Goal: Task Accomplishment & Management: Use online tool/utility

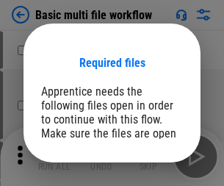
scroll to position [112, 0]
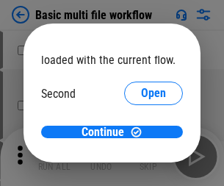
click at [141, 132] on span "Open" at bounding box center [153, 138] width 25 height 12
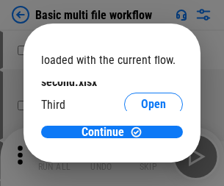
scroll to position [42, 0]
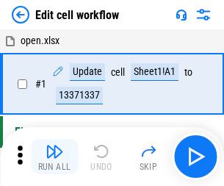
click at [54, 157] on img "button" at bounding box center [55, 152] width 18 height 18
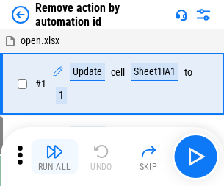
click at [54, 157] on img "button" at bounding box center [55, 152] width 18 height 18
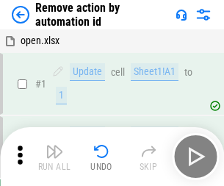
scroll to position [54, 0]
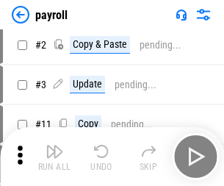
click at [54, 157] on img "button" at bounding box center [55, 152] width 18 height 18
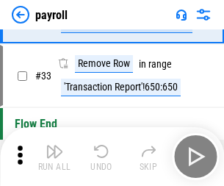
scroll to position [182, 0]
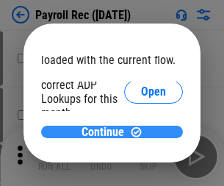
click at [107, 132] on span "Continue" at bounding box center [103, 133] width 43 height 12
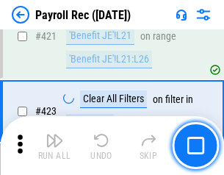
scroll to position [6979, 0]
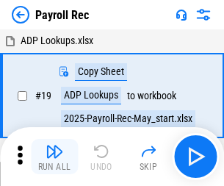
click at [54, 157] on img "button" at bounding box center [55, 152] width 18 height 18
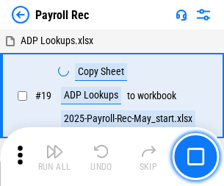
scroll to position [90, 0]
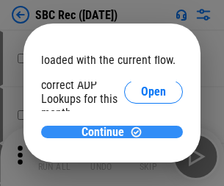
click at [107, 132] on span "Continue" at bounding box center [103, 133] width 43 height 12
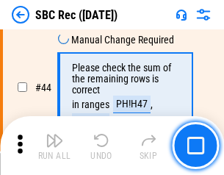
click at [54, 146] on img "button" at bounding box center [55, 141] width 18 height 18
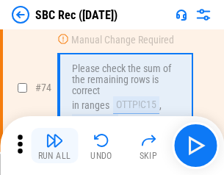
click at [54, 146] on img "button" at bounding box center [55, 141] width 18 height 18
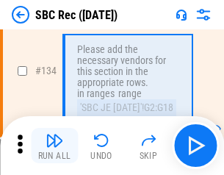
click at [54, 146] on img "button" at bounding box center [55, 141] width 18 height 18
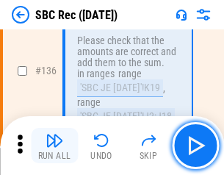
click at [54, 146] on img "button" at bounding box center [55, 141] width 18 height 18
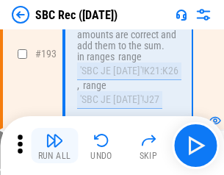
click at [54, 146] on img "button" at bounding box center [55, 141] width 18 height 18
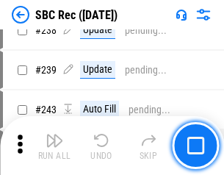
scroll to position [4451, 0]
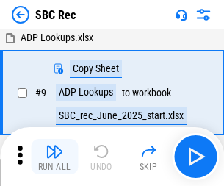
click at [54, 157] on img "button" at bounding box center [55, 152] width 18 height 18
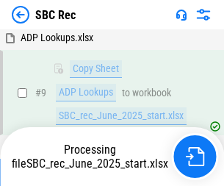
scroll to position [96, 0]
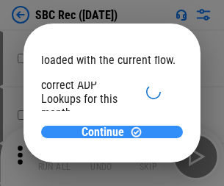
click at [107, 132] on span "Continue" at bounding box center [103, 133] width 43 height 12
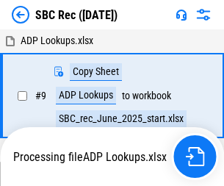
scroll to position [3, 0]
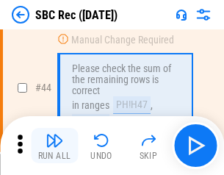
click at [54, 146] on img "button" at bounding box center [55, 141] width 18 height 18
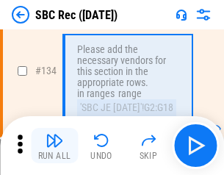
click at [54, 146] on img "button" at bounding box center [55, 141] width 18 height 18
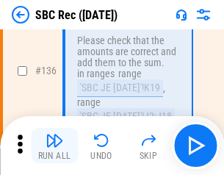
click at [54, 146] on img "button" at bounding box center [55, 141] width 18 height 18
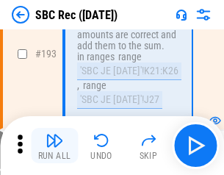
click at [54, 146] on img "button" at bounding box center [55, 141] width 18 height 18
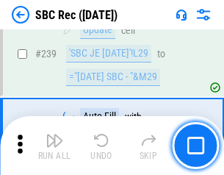
scroll to position [4727, 0]
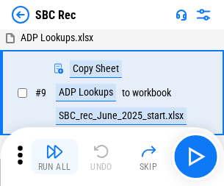
click at [54, 157] on img "button" at bounding box center [55, 152] width 18 height 18
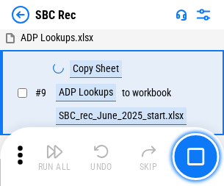
scroll to position [96, 0]
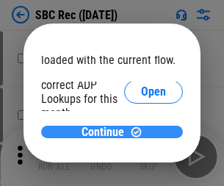
click at [107, 132] on span "Continue" at bounding box center [103, 133] width 43 height 12
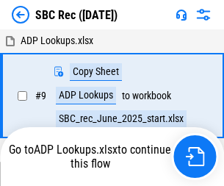
scroll to position [3, 0]
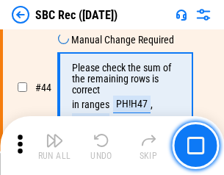
click at [54, 146] on img "button" at bounding box center [55, 141] width 18 height 18
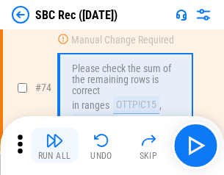
click at [54, 146] on img "button" at bounding box center [55, 141] width 18 height 18
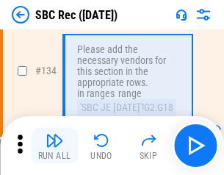
click at [54, 146] on img "button" at bounding box center [55, 141] width 18 height 18
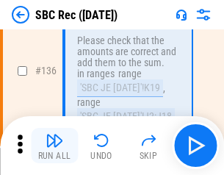
click at [54, 146] on img "button" at bounding box center [55, 141] width 18 height 18
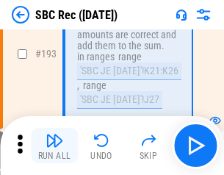
click at [54, 146] on img "button" at bounding box center [55, 141] width 18 height 18
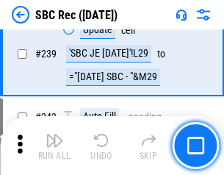
scroll to position [4727, 0]
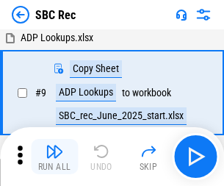
click at [54, 157] on img "button" at bounding box center [55, 152] width 18 height 18
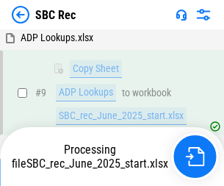
scroll to position [96, 0]
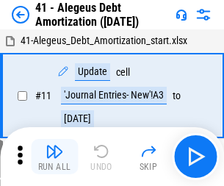
click at [54, 157] on img "button" at bounding box center [55, 152] width 18 height 18
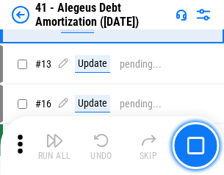
scroll to position [182, 0]
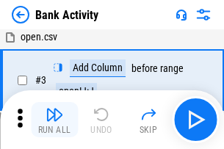
click at [54, 120] on img "button" at bounding box center [55, 115] width 18 height 18
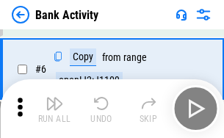
scroll to position [78, 0]
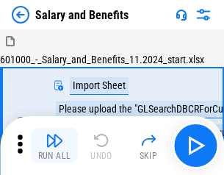
click at [54, 146] on img "button" at bounding box center [55, 141] width 18 height 18
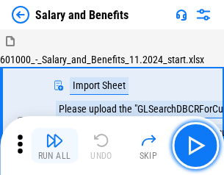
scroll to position [20, 0]
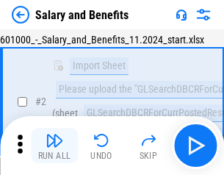
click at [54, 146] on img "button" at bounding box center [55, 141] width 18 height 18
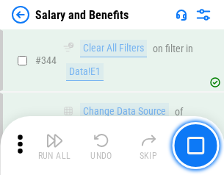
scroll to position [6890, 0]
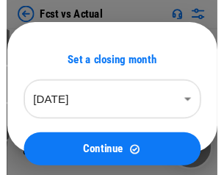
scroll to position [19, 0]
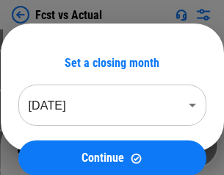
click at [54, 146] on img "button" at bounding box center [55, 141] width 18 height 18
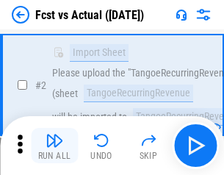
click at [54, 146] on img "button" at bounding box center [55, 141] width 18 height 18
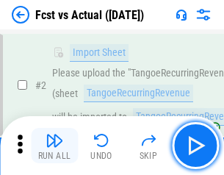
scroll to position [138, 0]
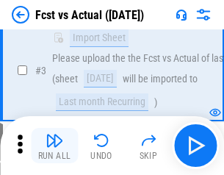
click at [54, 146] on img "button" at bounding box center [55, 141] width 18 height 18
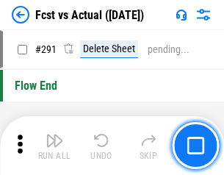
scroll to position [6964, 0]
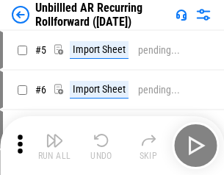
scroll to position [32, 0]
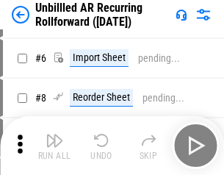
click at [54, 146] on img "button" at bounding box center [55, 141] width 18 height 18
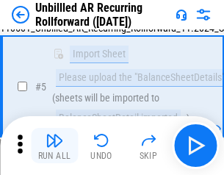
click at [54, 146] on img "button" at bounding box center [55, 141] width 18 height 18
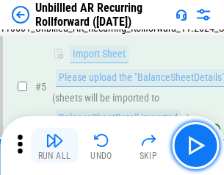
scroll to position [138, 0]
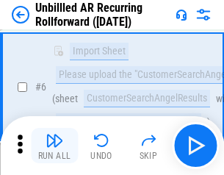
click at [54, 146] on img "button" at bounding box center [55, 141] width 18 height 18
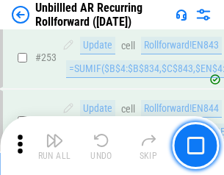
scroll to position [4998, 0]
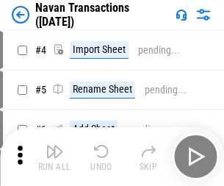
click at [54, 146] on img "button" at bounding box center [55, 152] width 18 height 18
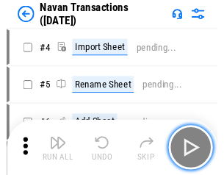
scroll to position [24, 0]
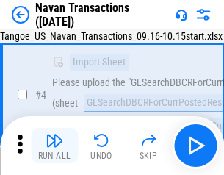
click at [54, 146] on img "button" at bounding box center [55, 141] width 18 height 18
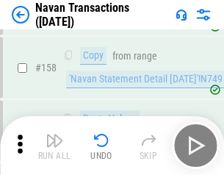
scroll to position [4771, 0]
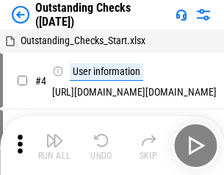
click at [54, 146] on img "button" at bounding box center [55, 141] width 18 height 18
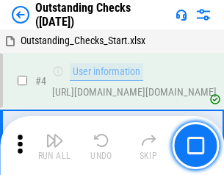
scroll to position [62, 0]
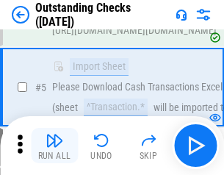
click at [54, 146] on img "button" at bounding box center [55, 141] width 18 height 18
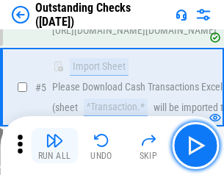
scroll to position [154, 0]
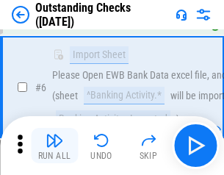
click at [54, 146] on img "button" at bounding box center [55, 141] width 18 height 18
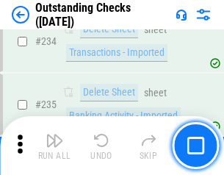
scroll to position [4468, 0]
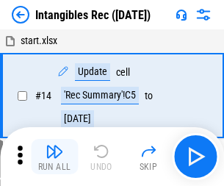
click at [54, 157] on img "button" at bounding box center [55, 152] width 18 height 18
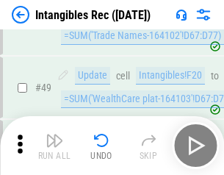
scroll to position [573, 0]
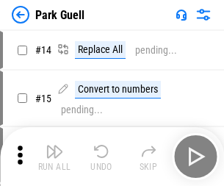
click at [54, 146] on img "button" at bounding box center [55, 152] width 18 height 18
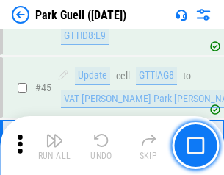
scroll to position [1840, 0]
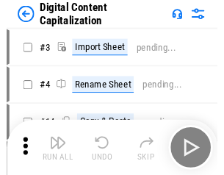
scroll to position [32, 0]
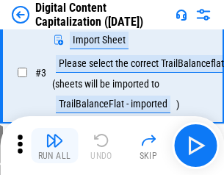
click at [54, 146] on img "button" at bounding box center [55, 141] width 18 height 18
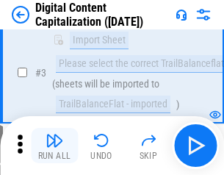
click at [54, 146] on img "button" at bounding box center [55, 141] width 18 height 18
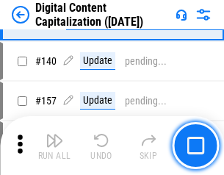
scroll to position [1550, 0]
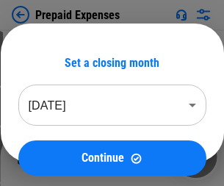
click at [54, 146] on img "button" at bounding box center [55, 152] width 18 height 18
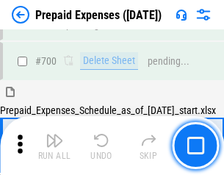
scroll to position [3959, 0]
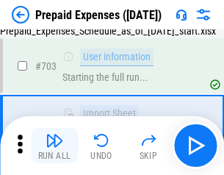
click at [54, 146] on img "button" at bounding box center [55, 141] width 18 height 18
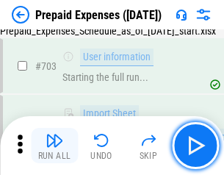
scroll to position [4046, 0]
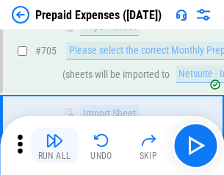
click at [54, 146] on img "button" at bounding box center [55, 141] width 18 height 18
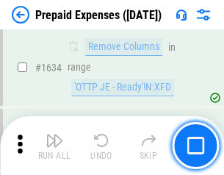
scroll to position [14327, 0]
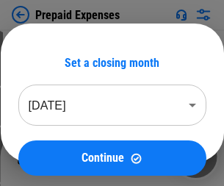
click at [54, 157] on img "button" at bounding box center [55, 152] width 18 height 18
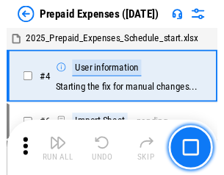
scroll to position [65, 0]
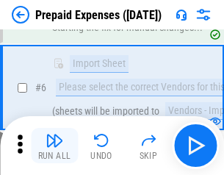
click at [54, 146] on img "button" at bounding box center [55, 141] width 18 height 18
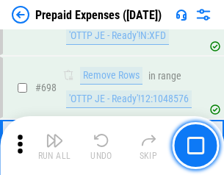
scroll to position [5124, 0]
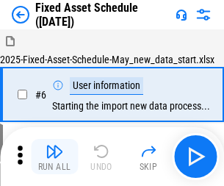
click at [54, 157] on img "button" at bounding box center [55, 152] width 18 height 18
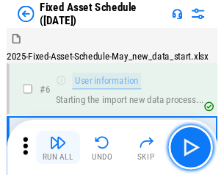
scroll to position [79, 0]
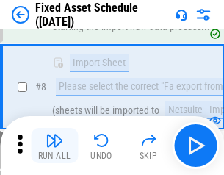
click at [54, 146] on img "button" at bounding box center [55, 141] width 18 height 18
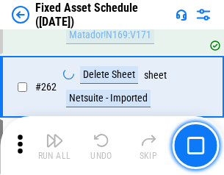
scroll to position [4690, 0]
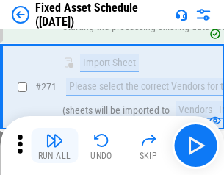
click at [54, 146] on img "button" at bounding box center [55, 141] width 18 height 18
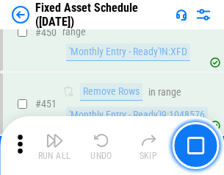
scroll to position [6578, 0]
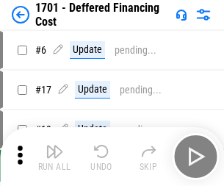
click at [54, 157] on img "button" at bounding box center [55, 152] width 18 height 18
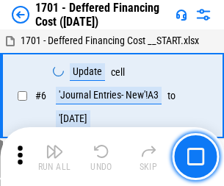
scroll to position [177, 0]
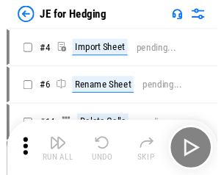
scroll to position [2, 0]
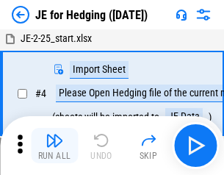
click at [54, 146] on img "button" at bounding box center [55, 141] width 18 height 18
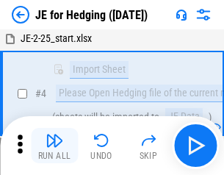
click at [54, 146] on img "button" at bounding box center [55, 141] width 18 height 18
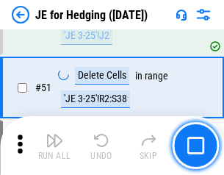
scroll to position [953, 0]
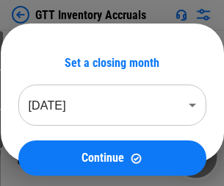
click at [54, 146] on img "button" at bounding box center [55, 152] width 18 height 18
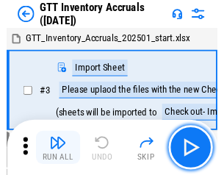
scroll to position [2, 0]
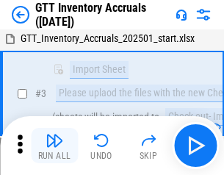
click at [54, 146] on img "button" at bounding box center [55, 141] width 18 height 18
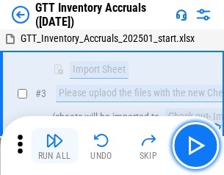
scroll to position [95, 0]
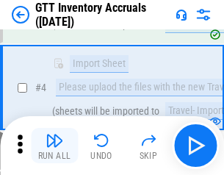
click at [54, 146] on img "button" at bounding box center [55, 141] width 18 height 18
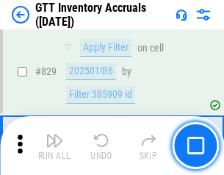
scroll to position [11169, 0]
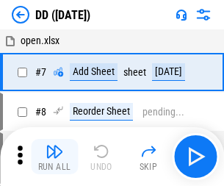
click at [54, 157] on img "button" at bounding box center [55, 152] width 18 height 18
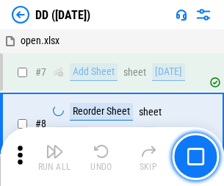
scroll to position [142, 0]
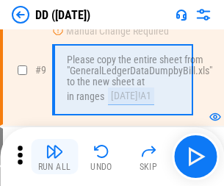
click at [54, 157] on img "button" at bounding box center [55, 152] width 18 height 18
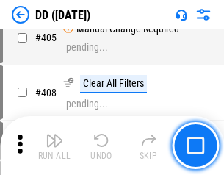
scroll to position [6584, 0]
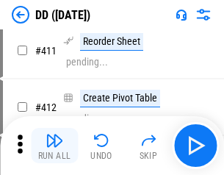
click at [54, 146] on img "button" at bounding box center [55, 141] width 18 height 18
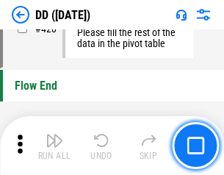
scroll to position [7043, 0]
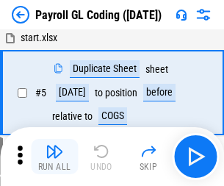
click at [54, 157] on img "button" at bounding box center [55, 152] width 18 height 18
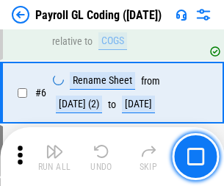
scroll to position [177, 0]
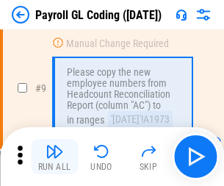
click at [54, 157] on img "button" at bounding box center [55, 152] width 18 height 18
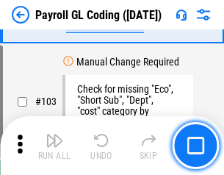
scroll to position [3452, 0]
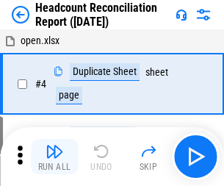
click at [54, 157] on img "button" at bounding box center [55, 152] width 18 height 18
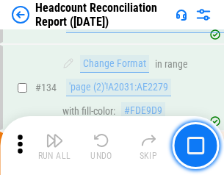
scroll to position [1769, 0]
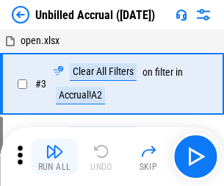
click at [54, 157] on img "button" at bounding box center [55, 152] width 18 height 18
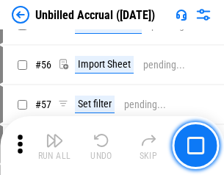
scroll to position [1536, 0]
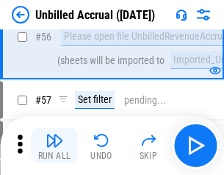
click at [54, 146] on img "button" at bounding box center [55, 141] width 18 height 18
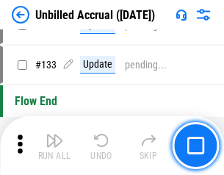
scroll to position [4383, 0]
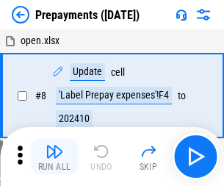
click at [54, 157] on img "button" at bounding box center [55, 152] width 18 height 18
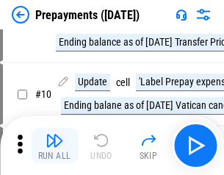
scroll to position [92, 0]
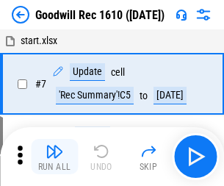
click at [54, 157] on img "button" at bounding box center [55, 152] width 18 height 18
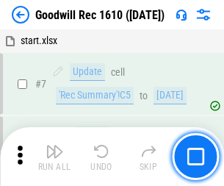
scroll to position [252, 0]
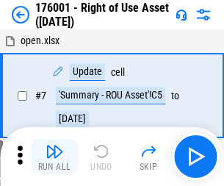
click at [54, 157] on img "button" at bounding box center [55, 152] width 18 height 18
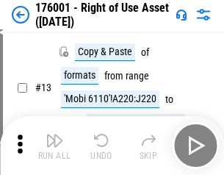
scroll to position [95, 0]
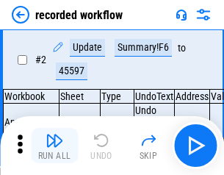
click at [54, 146] on img "button" at bounding box center [55, 141] width 18 height 18
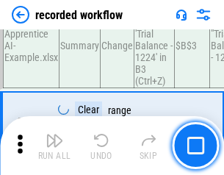
scroll to position [4599, 0]
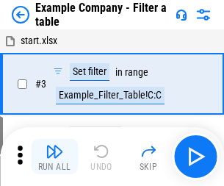
click at [54, 157] on img "button" at bounding box center [55, 152] width 18 height 18
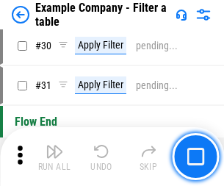
scroll to position [1346, 0]
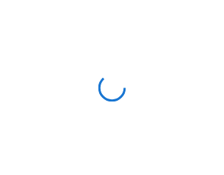
scroll to position [23, 0]
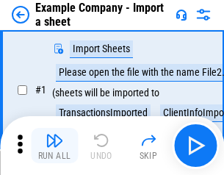
click at [54, 146] on img "button" at bounding box center [55, 141] width 18 height 18
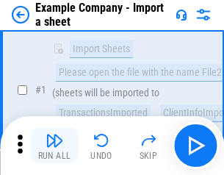
click at [54, 146] on img "button" at bounding box center [55, 141] width 18 height 18
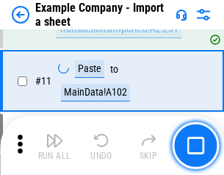
scroll to position [325, 0]
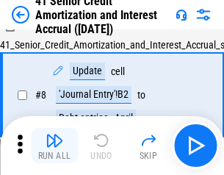
click at [54, 146] on img "button" at bounding box center [55, 141] width 18 height 18
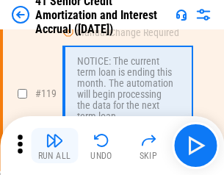
click at [54, 146] on img "button" at bounding box center [55, 141] width 18 height 18
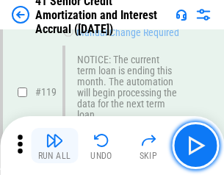
scroll to position [1388, 0]
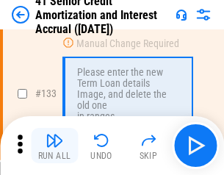
click at [54, 146] on img "button" at bounding box center [55, 141] width 18 height 18
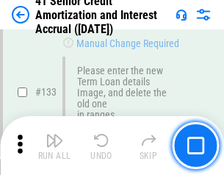
scroll to position [1538, 0]
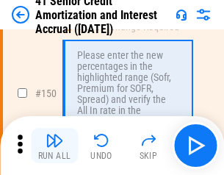
click at [54, 146] on img "button" at bounding box center [55, 141] width 18 height 18
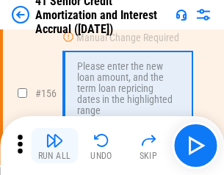
click at [54, 146] on img "button" at bounding box center [55, 141] width 18 height 18
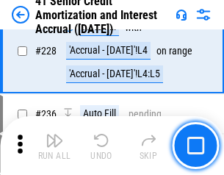
scroll to position [3296, 0]
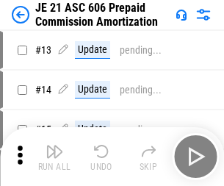
click at [54, 146] on img "button" at bounding box center [55, 152] width 18 height 18
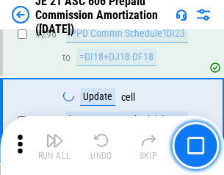
scroll to position [2708, 0]
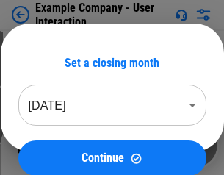
click at [54, 146] on img "button" at bounding box center [55, 141] width 18 height 18
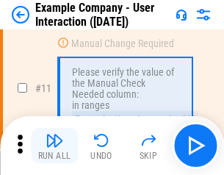
click at [54, 146] on img "button" at bounding box center [55, 141] width 18 height 18
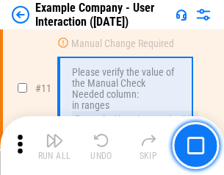
scroll to position [319, 0]
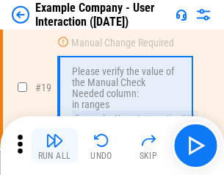
click at [54, 146] on img "button" at bounding box center [55, 141] width 18 height 18
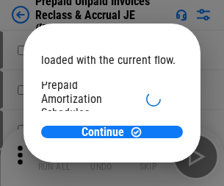
scroll to position [88, 0]
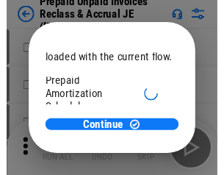
scroll to position [88, 0]
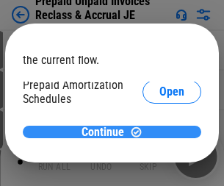
click at [107, 132] on span "Continue" at bounding box center [103, 133] width 43 height 12
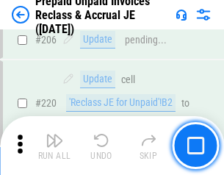
scroll to position [1907, 0]
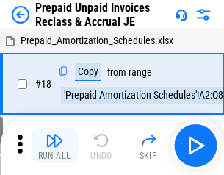
click at [54, 146] on img "button" at bounding box center [55, 141] width 18 height 18
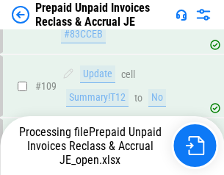
scroll to position [1907, 0]
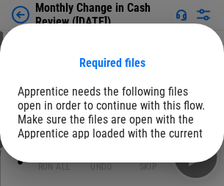
click at [165, 175] on span "Open" at bounding box center [177, 181] width 25 height 12
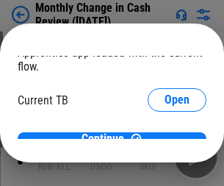
click at [165, 139] on span "Open" at bounding box center [177, 145] width 25 height 12
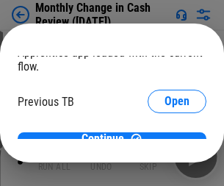
scroll to position [48, 0]
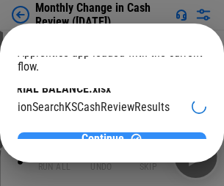
click at [107, 133] on span "Continue" at bounding box center [103, 139] width 43 height 12
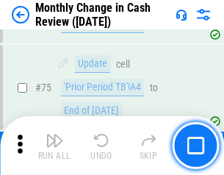
scroll to position [1053, 0]
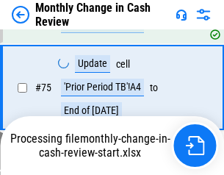
scroll to position [1053, 0]
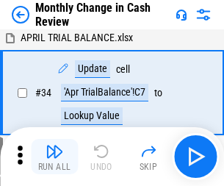
click at [54, 157] on img "button" at bounding box center [55, 152] width 18 height 18
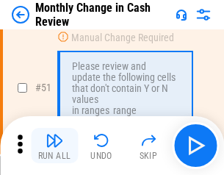
click at [54, 146] on img "button" at bounding box center [55, 141] width 18 height 18
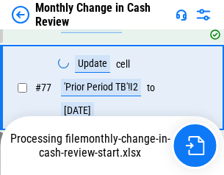
scroll to position [1053, 0]
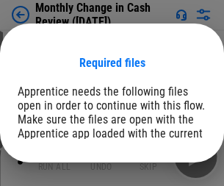
click at [165, 175] on span "Open" at bounding box center [177, 181] width 25 height 12
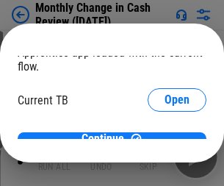
click at [165, 139] on span "Open" at bounding box center [177, 145] width 25 height 12
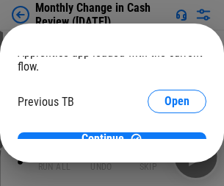
scroll to position [48, 0]
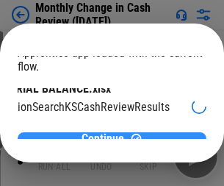
click at [107, 133] on span "Continue" at bounding box center [103, 139] width 43 height 12
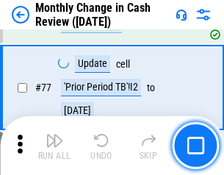
scroll to position [1053, 0]
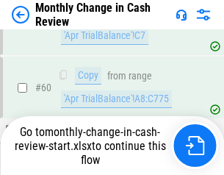
scroll to position [1053, 0]
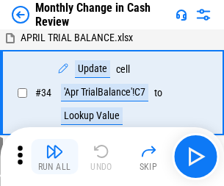
click at [54, 157] on img "button" at bounding box center [55, 152] width 18 height 18
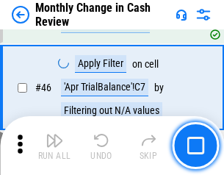
scroll to position [483, 0]
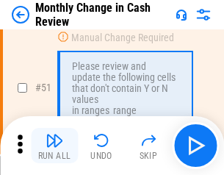
click at [54, 146] on img "button" at bounding box center [55, 141] width 18 height 18
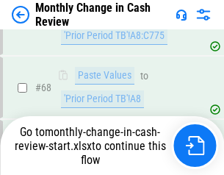
scroll to position [1053, 0]
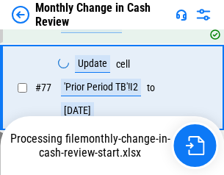
scroll to position [1053, 0]
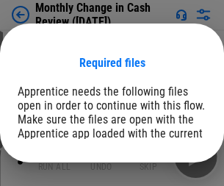
click at [165, 175] on span "Open" at bounding box center [177, 181] width 25 height 12
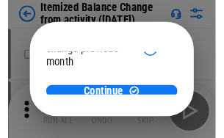
scroll to position [107, 0]
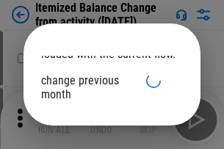
click at [107, 121] on span "Continue" at bounding box center [103, 127] width 43 height 12
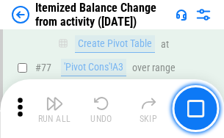
scroll to position [1438, 0]
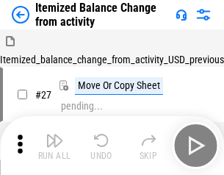
click at [54, 146] on img "button" at bounding box center [55, 141] width 18 height 18
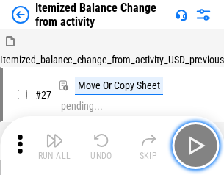
scroll to position [23, 0]
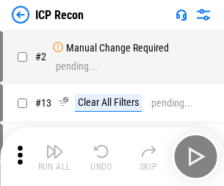
scroll to position [7, 0]
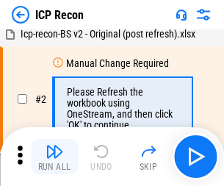
click at [54, 157] on img "button" at bounding box center [55, 152] width 18 height 18
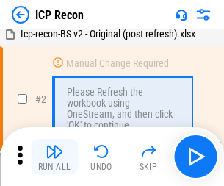
click at [54, 157] on img "button" at bounding box center [55, 152] width 18 height 18
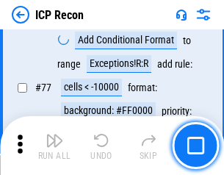
scroll to position [1322, 0]
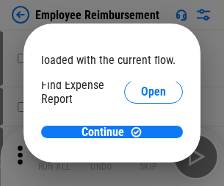
click at [141, 171] on span "Open" at bounding box center [153, 177] width 25 height 12
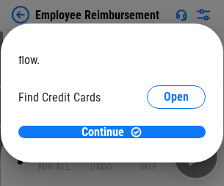
scroll to position [86, 0]
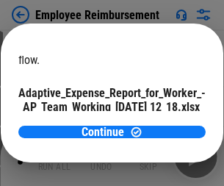
click at [164, 124] on span "Open" at bounding box center [176, 130] width 25 height 12
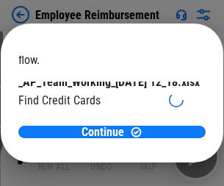
scroll to position [153, 0]
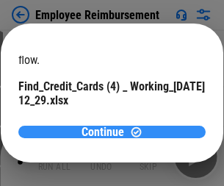
click at [107, 132] on span "Continue" at bounding box center [103, 133] width 43 height 12
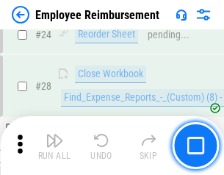
scroll to position [688, 0]
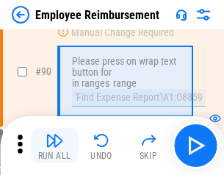
click at [54, 146] on img "button" at bounding box center [55, 141] width 18 height 18
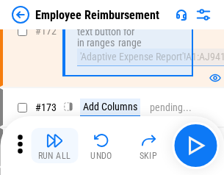
click at [54, 146] on img "button" at bounding box center [55, 141] width 18 height 18
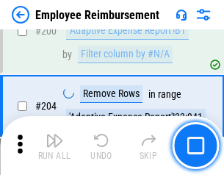
scroll to position [3723, 0]
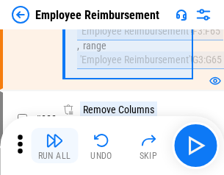
click at [54, 146] on img "button" at bounding box center [55, 141] width 18 height 18
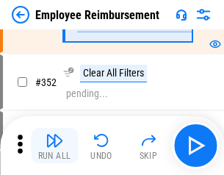
click at [54, 146] on img "button" at bounding box center [55, 141] width 18 height 18
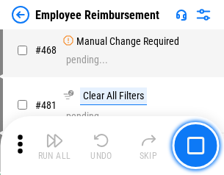
scroll to position [8996, 0]
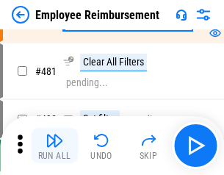
click at [54, 146] on img "button" at bounding box center [55, 141] width 18 height 18
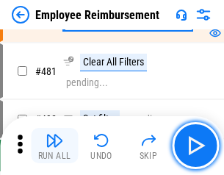
click at [54, 146] on img "button" at bounding box center [55, 141] width 18 height 18
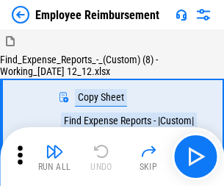
scroll to position [50, 0]
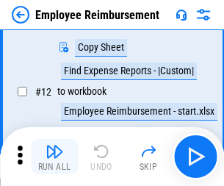
click at [54, 157] on img "button" at bounding box center [55, 152] width 18 height 18
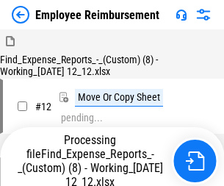
scroll to position [50, 0]
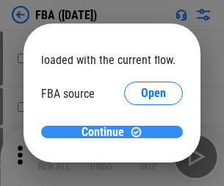
click at [107, 132] on span "Continue" at bounding box center [103, 133] width 43 height 12
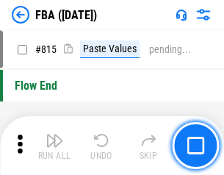
scroll to position [13172, 0]
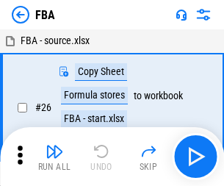
scroll to position [15, 0]
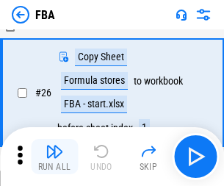
click at [54, 157] on img "button" at bounding box center [55, 152] width 18 height 18
